Goal: Task Accomplishment & Management: Manage account settings

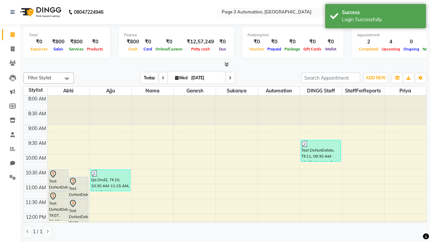
click at [146, 78] on span "Today" at bounding box center [149, 78] width 17 height 10
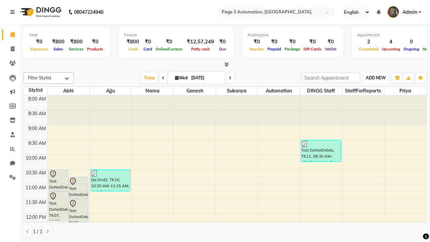
click at [375, 78] on span "ADD NEW" at bounding box center [376, 77] width 20 height 5
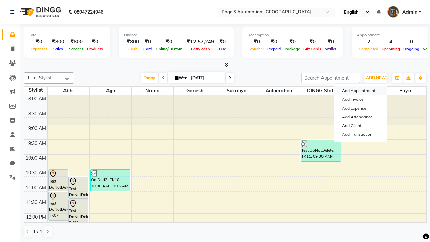
click at [360, 91] on button "Add Appointment" at bounding box center [360, 90] width 53 height 9
select select "tentative"
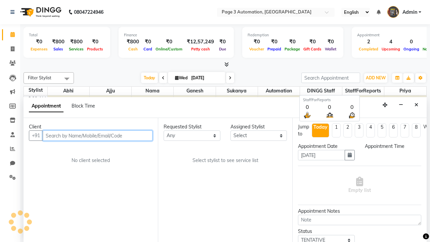
select select "540"
type input "8192346578"
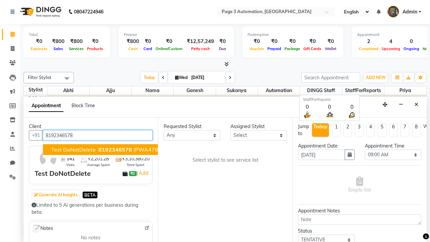
click at [98, 149] on span "8192346578" at bounding box center [115, 149] width 34 height 7
select select "711"
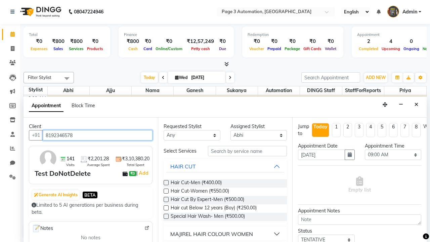
scroll to position [0, 0]
type input "8192346578"
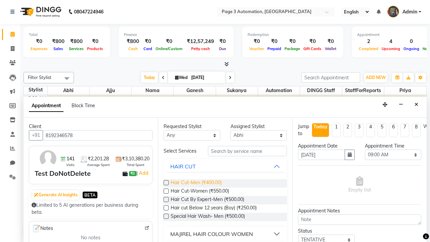
click at [196, 183] on span "Hair Cut-Men (₹400.00)" at bounding box center [196, 183] width 51 height 8
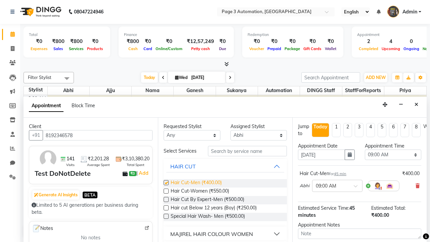
checkbox input "false"
select select "645"
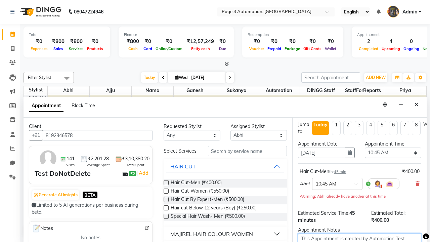
type textarea "This Appointment is created by Automation Test"
checkbox input "false"
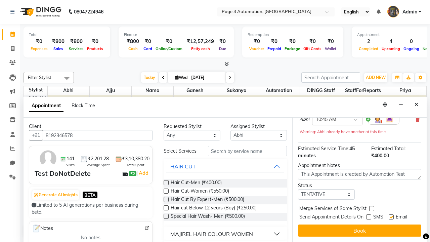
click at [391, 217] on label at bounding box center [390, 216] width 5 height 5
click at [391, 217] on input "checkbox" at bounding box center [390, 217] width 4 height 4
checkbox input "false"
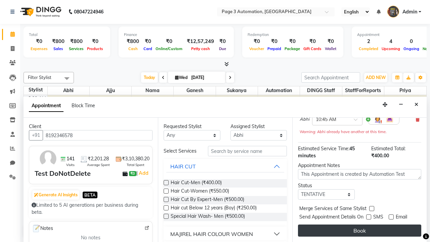
click at [359, 230] on button "Book" at bounding box center [359, 230] width 123 height 12
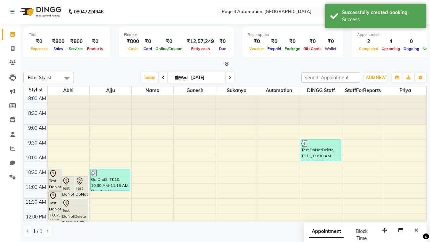
scroll to position [0, 0]
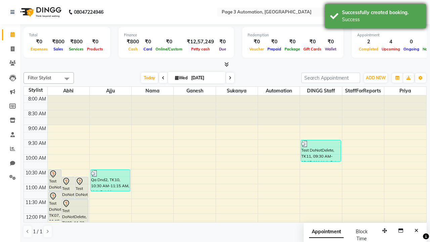
click at [375, 17] on div "Success" at bounding box center [381, 19] width 79 height 7
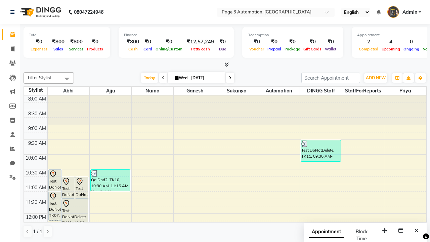
click at [67, 79] on span at bounding box center [66, 78] width 13 height 13
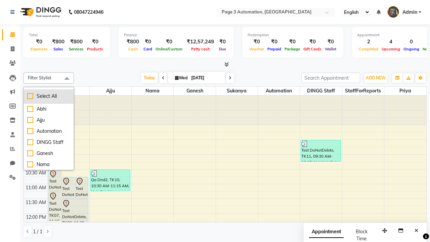
click at [49, 96] on div "Select All" at bounding box center [48, 96] width 43 height 7
checkbox input "true"
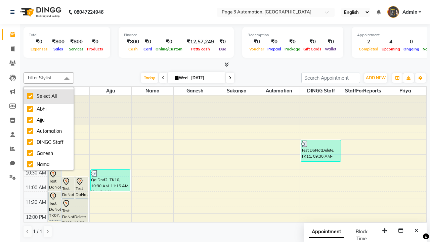
checkbox input "true"
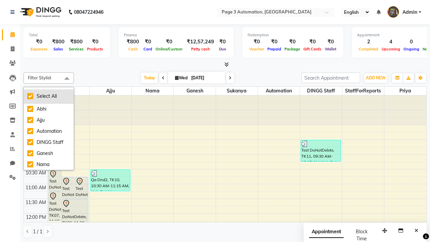
checkbox input "true"
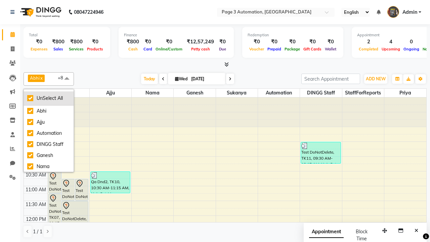
click at [49, 98] on div "UnSelect All" at bounding box center [48, 98] width 43 height 7
checkbox input "false"
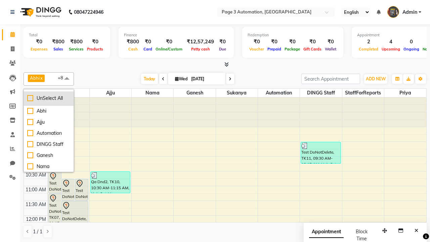
checkbox input "false"
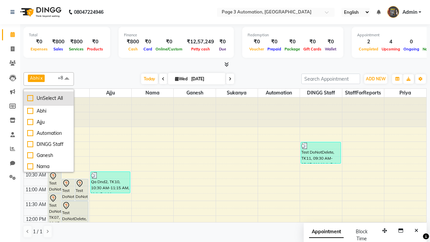
checkbox input "false"
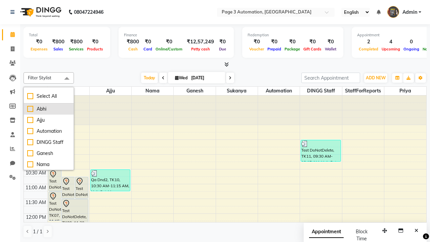
click at [49, 109] on div "Abhi" at bounding box center [48, 108] width 43 height 7
checkbox input "true"
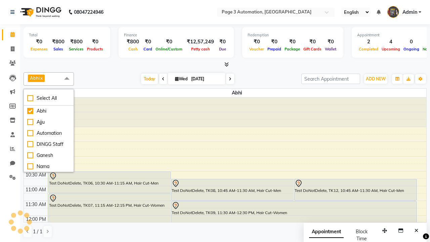
click at [67, 79] on span at bounding box center [66, 78] width 13 height 13
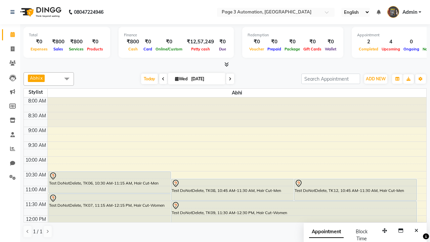
click at [355, 189] on div "Test DoNotDelete, TK12, 10:45 AM-11:30 AM, Hair Cut-Men" at bounding box center [355, 189] width 122 height 21
select select "7"
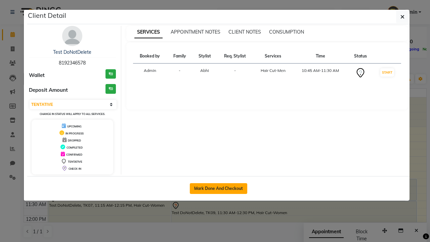
click at [218, 188] on button "Mark Done And Checkout" at bounding box center [218, 188] width 57 height 11
select select "2774"
select select "service"
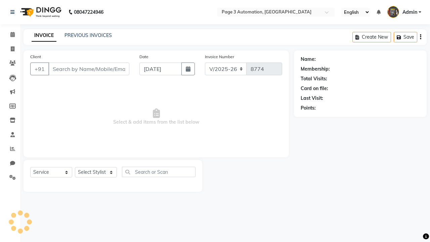
type input "8192346578"
select select "711"
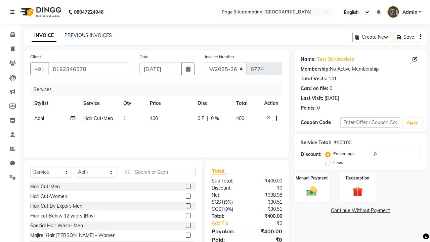
click at [156, 119] on span "400" at bounding box center [154, 118] width 8 height 6
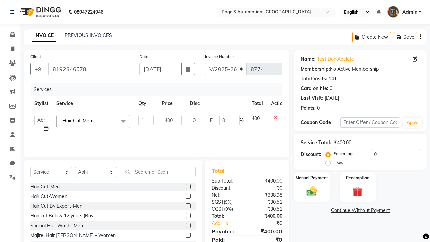
click at [93, 121] on link "x" at bounding box center [93, 120] width 3 height 6
type input "0"
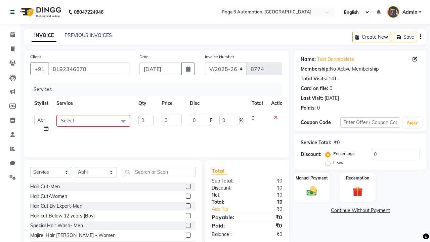
click at [93, 121] on span "Select" at bounding box center [93, 121] width 74 height 12
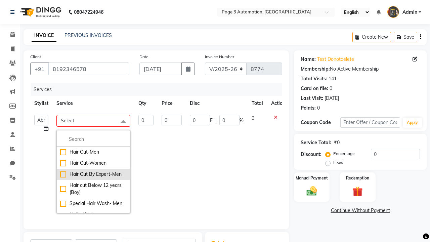
click at [93, 174] on div "Hair Cut By Expert-Men" at bounding box center [93, 174] width 66 height 7
checkbox input "true"
type input "1"
type input "500"
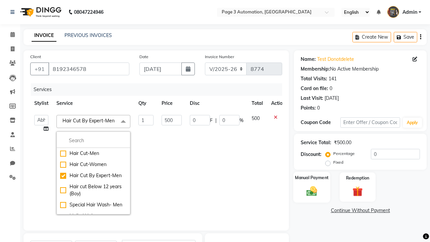
click at [311, 178] on label "Manual Payment" at bounding box center [312, 177] width 34 height 6
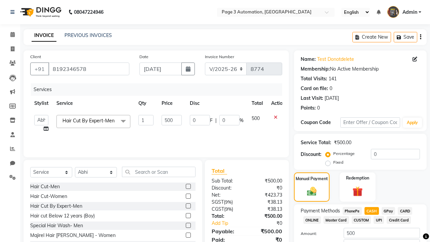
scroll to position [45, 0]
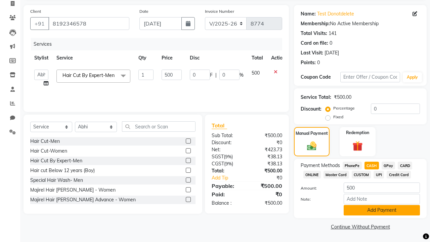
click at [381, 210] on button "Add Payment" at bounding box center [381, 210] width 76 height 10
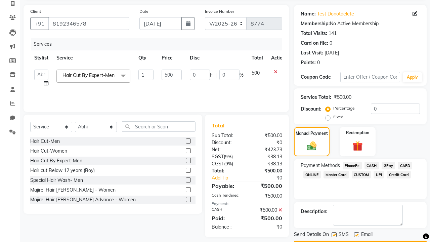
click at [334, 234] on label at bounding box center [333, 234] width 5 height 5
click at [334, 234] on input "checkbox" at bounding box center [333, 235] width 4 height 4
checkbox input "false"
click at [356, 234] on label at bounding box center [356, 234] width 5 height 5
click at [356, 234] on input "checkbox" at bounding box center [356, 235] width 4 height 4
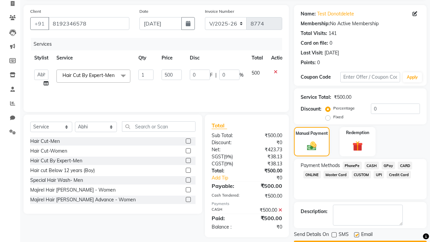
checkbox input "false"
click at [360, 240] on button "Checkout" at bounding box center [360, 245] width 133 height 10
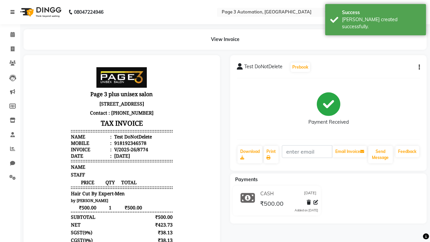
click at [375, 17] on div "[PERSON_NAME] created successfully." at bounding box center [381, 23] width 79 height 14
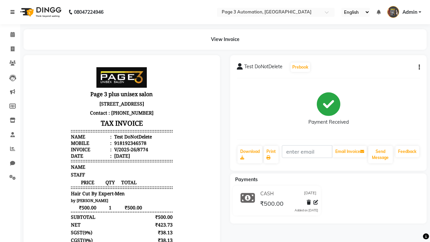
click at [14, 12] on icon at bounding box center [12, 12] width 4 height 5
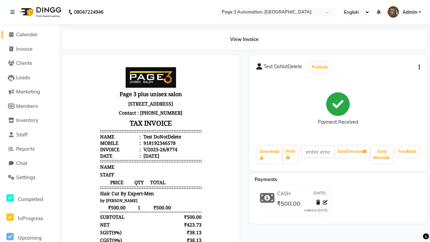
click at [29, 35] on span "Calendar" at bounding box center [26, 34] width 21 height 6
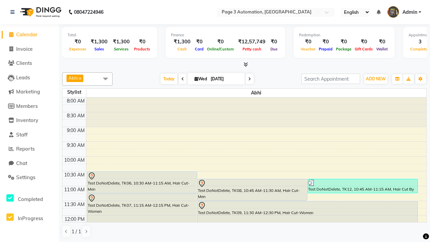
click at [362, 186] on div "Test DoNotDelete, TK12, 10:45 AM-11:15 AM, Hair Cut By Expert-Men" at bounding box center [361, 186] width 109 height 14
select select "3"
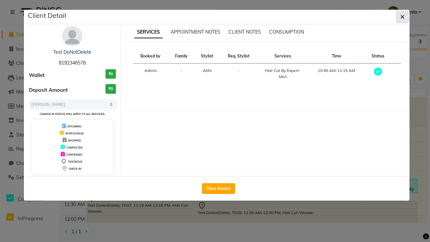
click at [402, 17] on icon "button" at bounding box center [402, 16] width 4 height 5
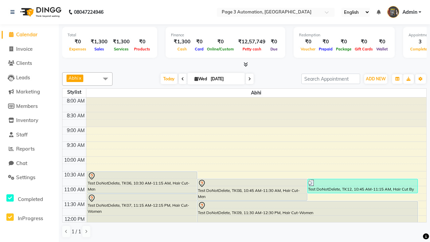
click at [105, 79] on span at bounding box center [105, 78] width 13 height 13
